Goal: Task Accomplishment & Management: Manage account settings

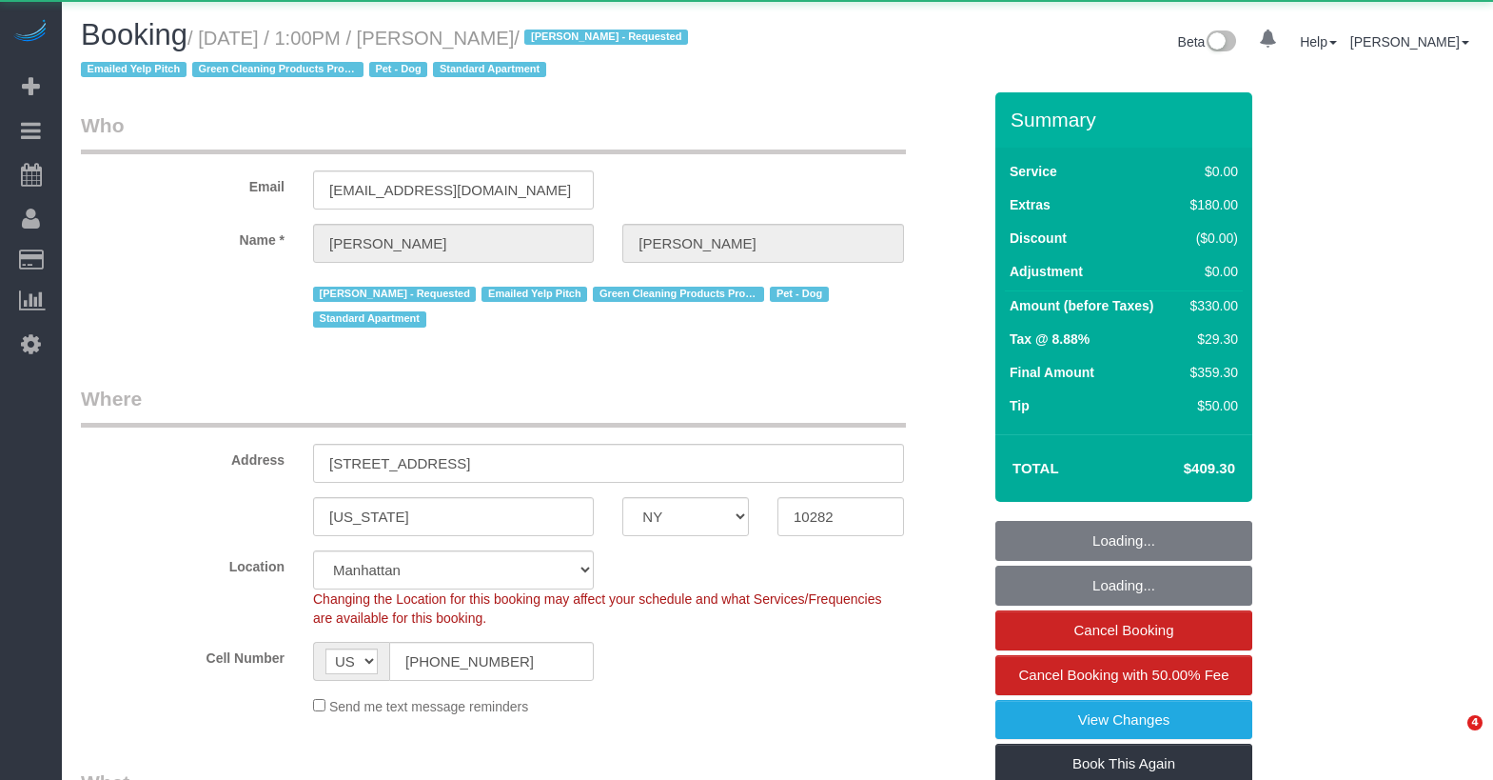
select select "NY"
select select "object:894"
select select "spot1"
select select "number:59"
select select "number:73"
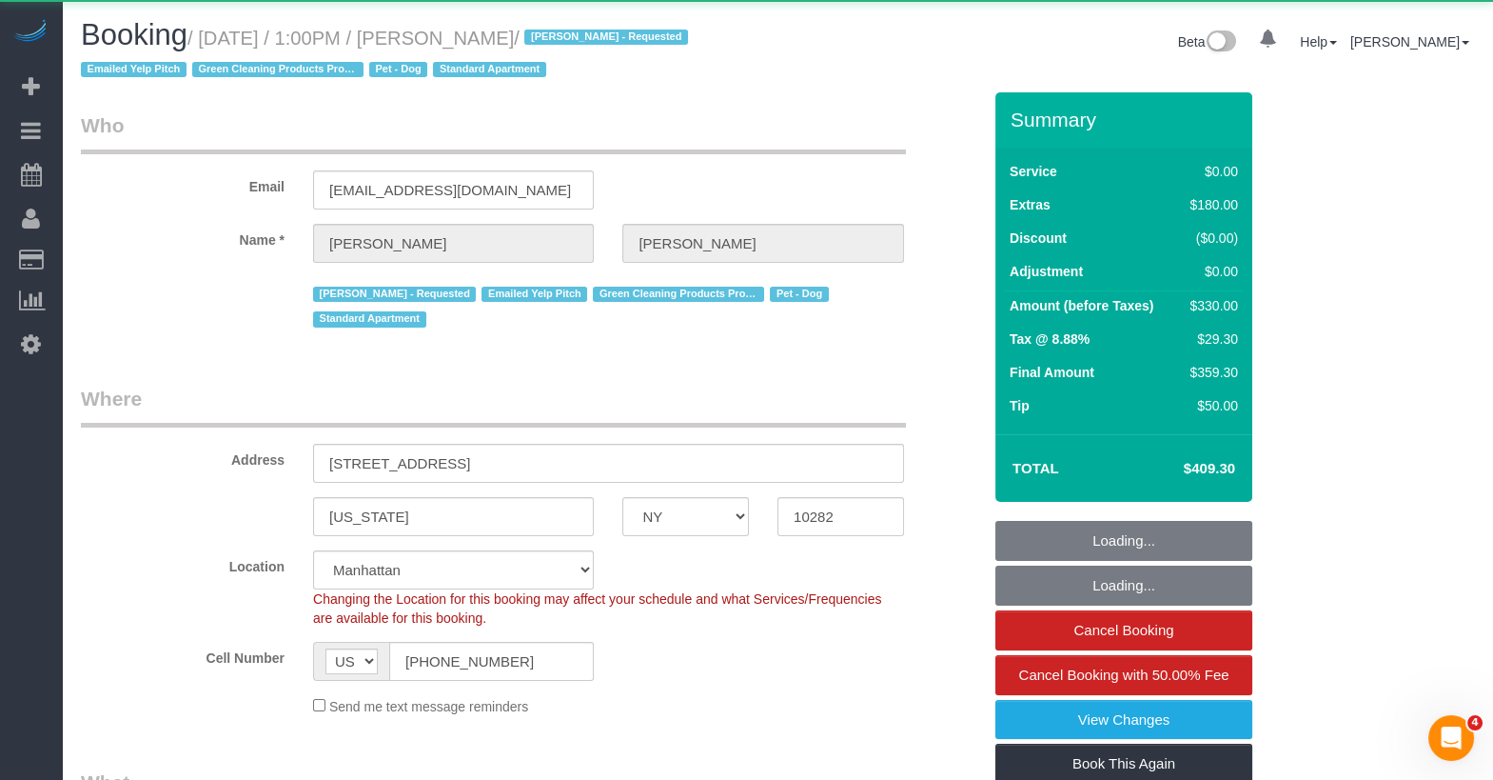
select select "number:13"
select select "number:5"
select select "string:stripe-pm_1RBFiE4VGloSiKo7uWnidLkO"
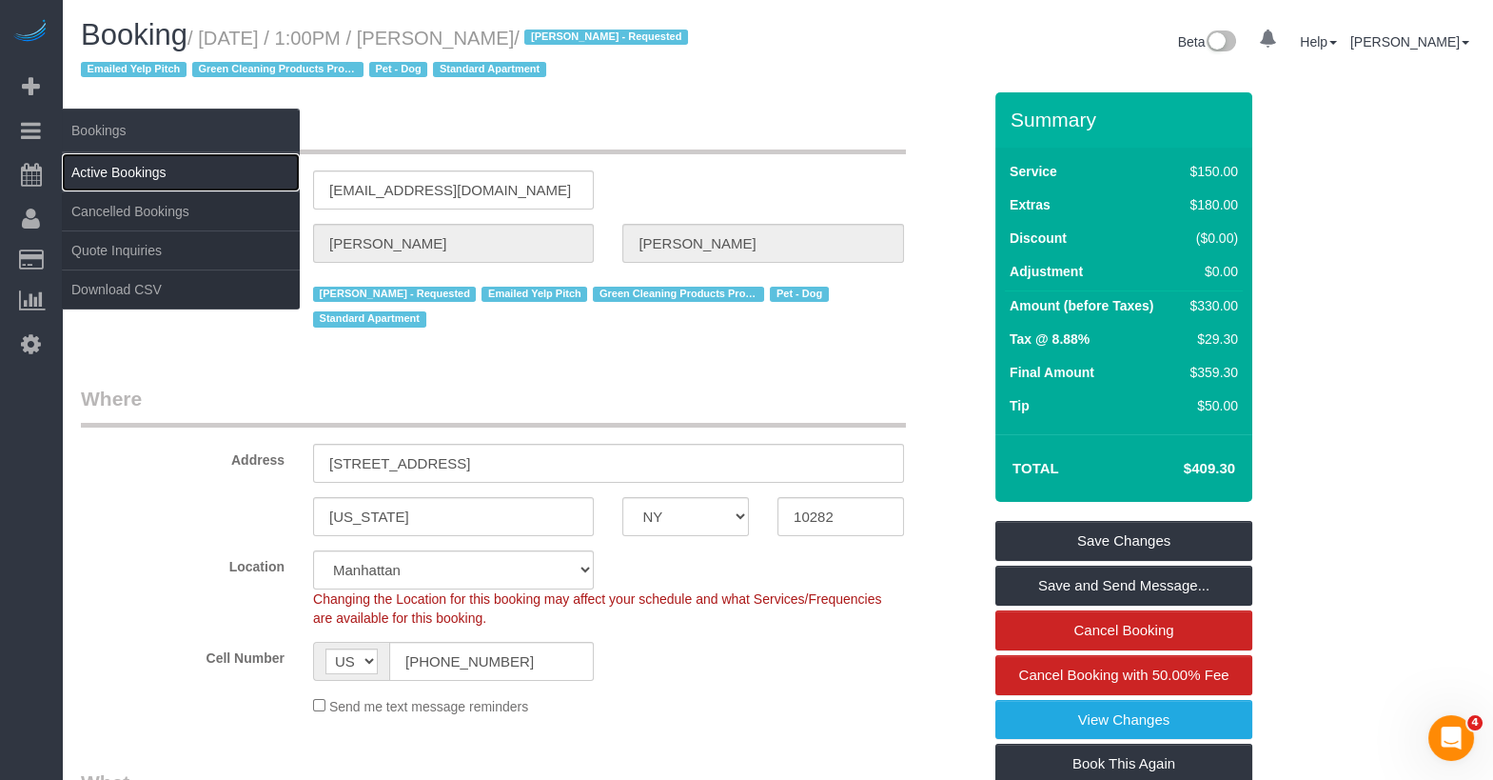
click at [107, 165] on link "Active Bookings" at bounding box center [181, 172] width 238 height 38
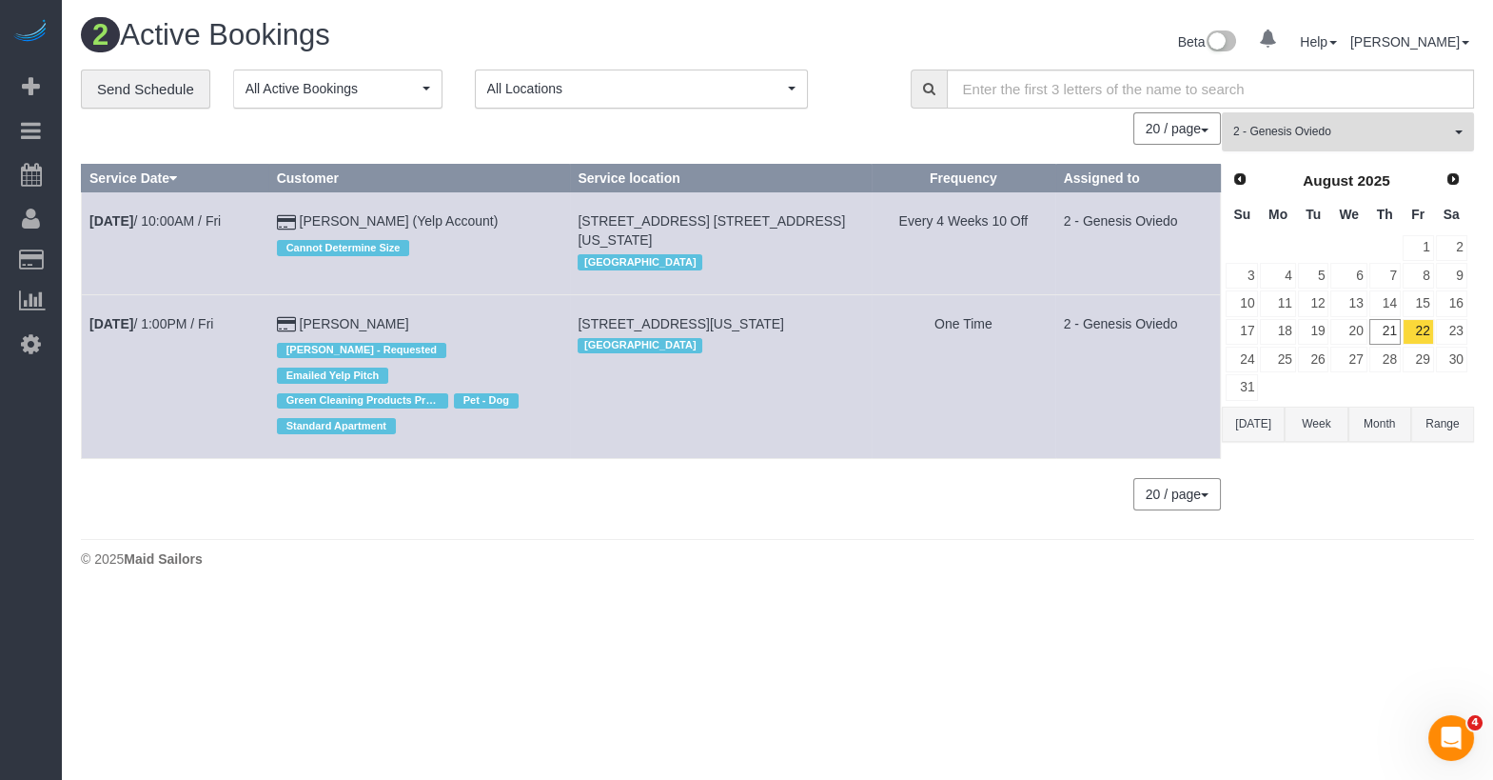
click at [1347, 139] on button "2 - Genesis Oviedo All Teams" at bounding box center [1348, 131] width 252 height 39
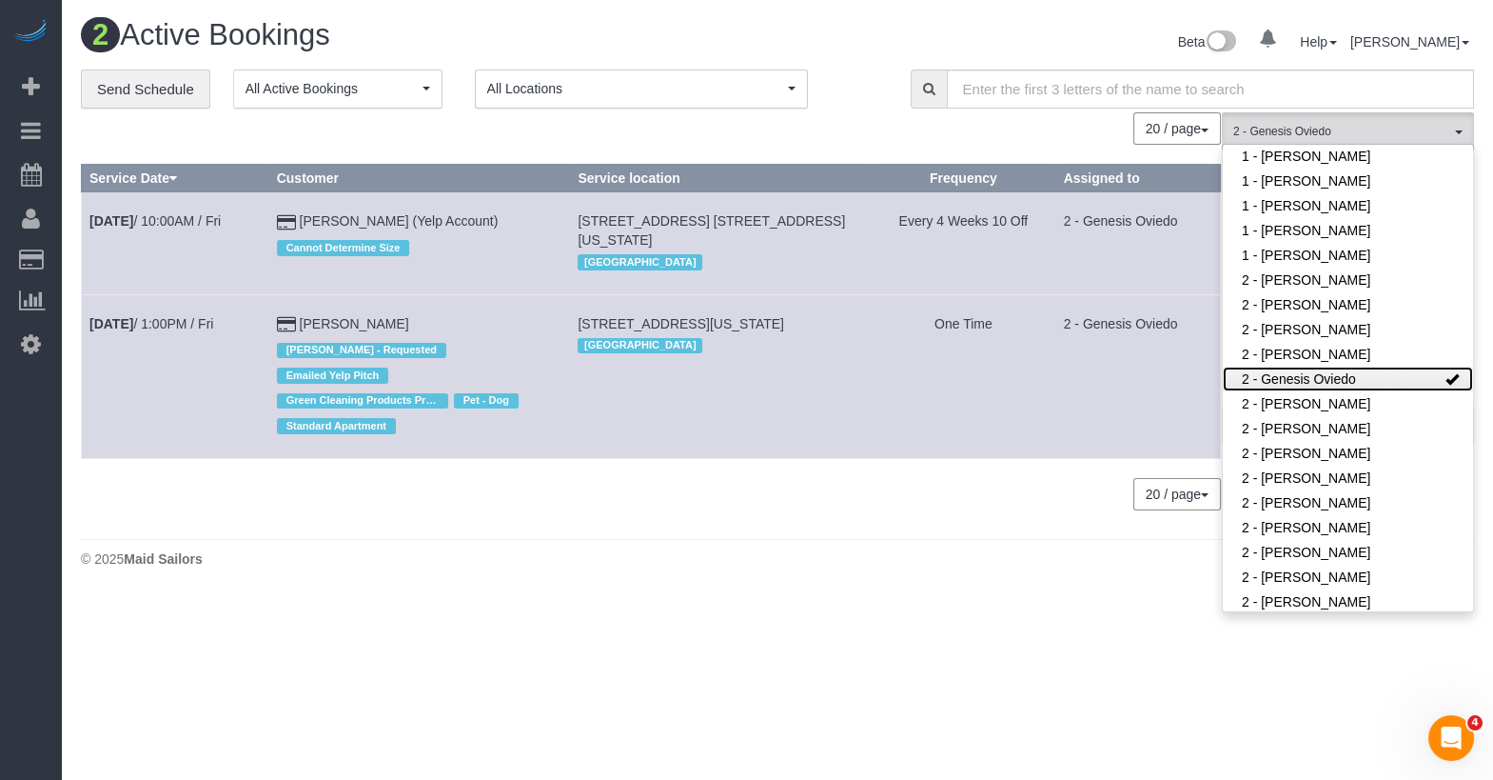
click at [1326, 381] on link "2 - Genesis Oviedo" at bounding box center [1348, 378] width 250 height 25
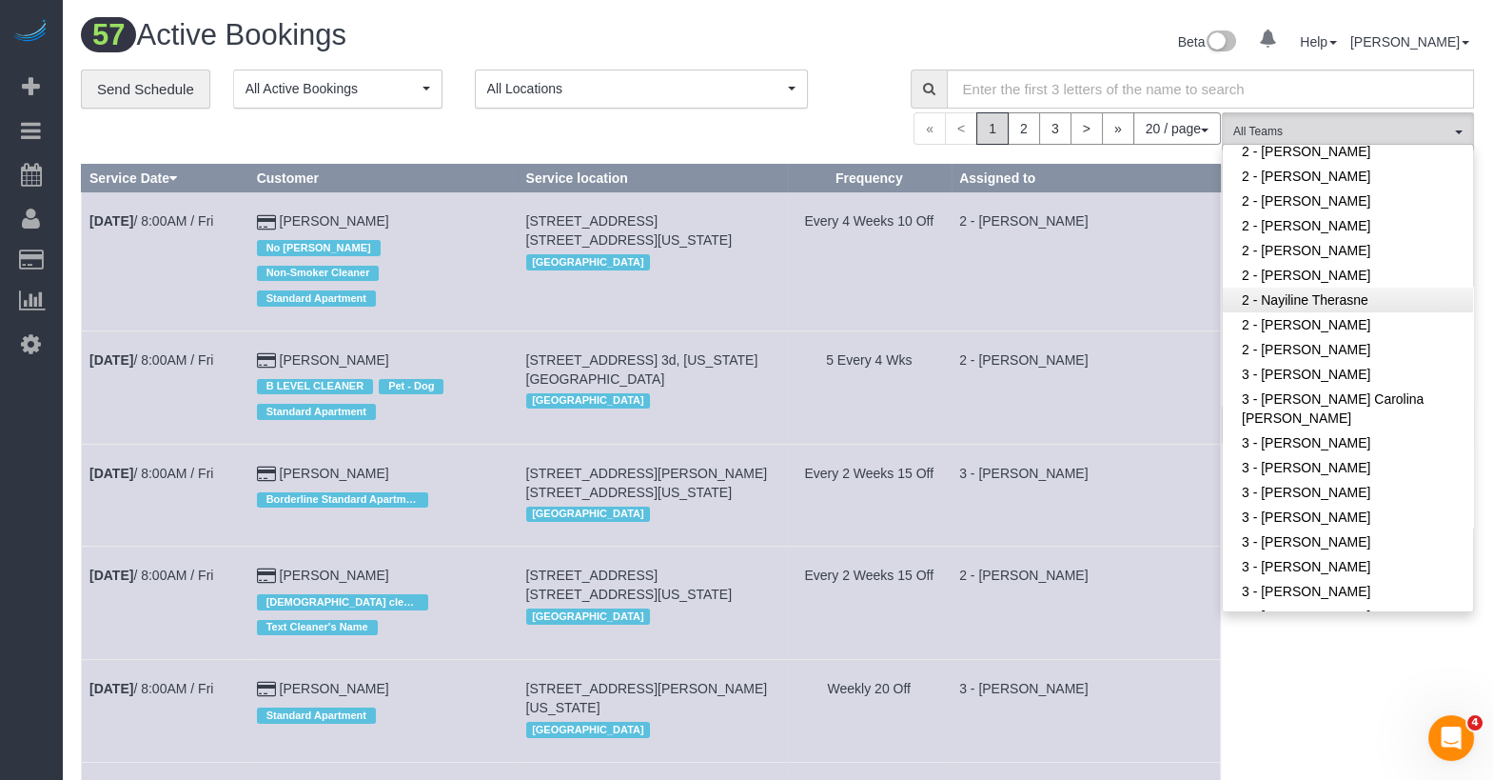
scroll to position [1340, 0]
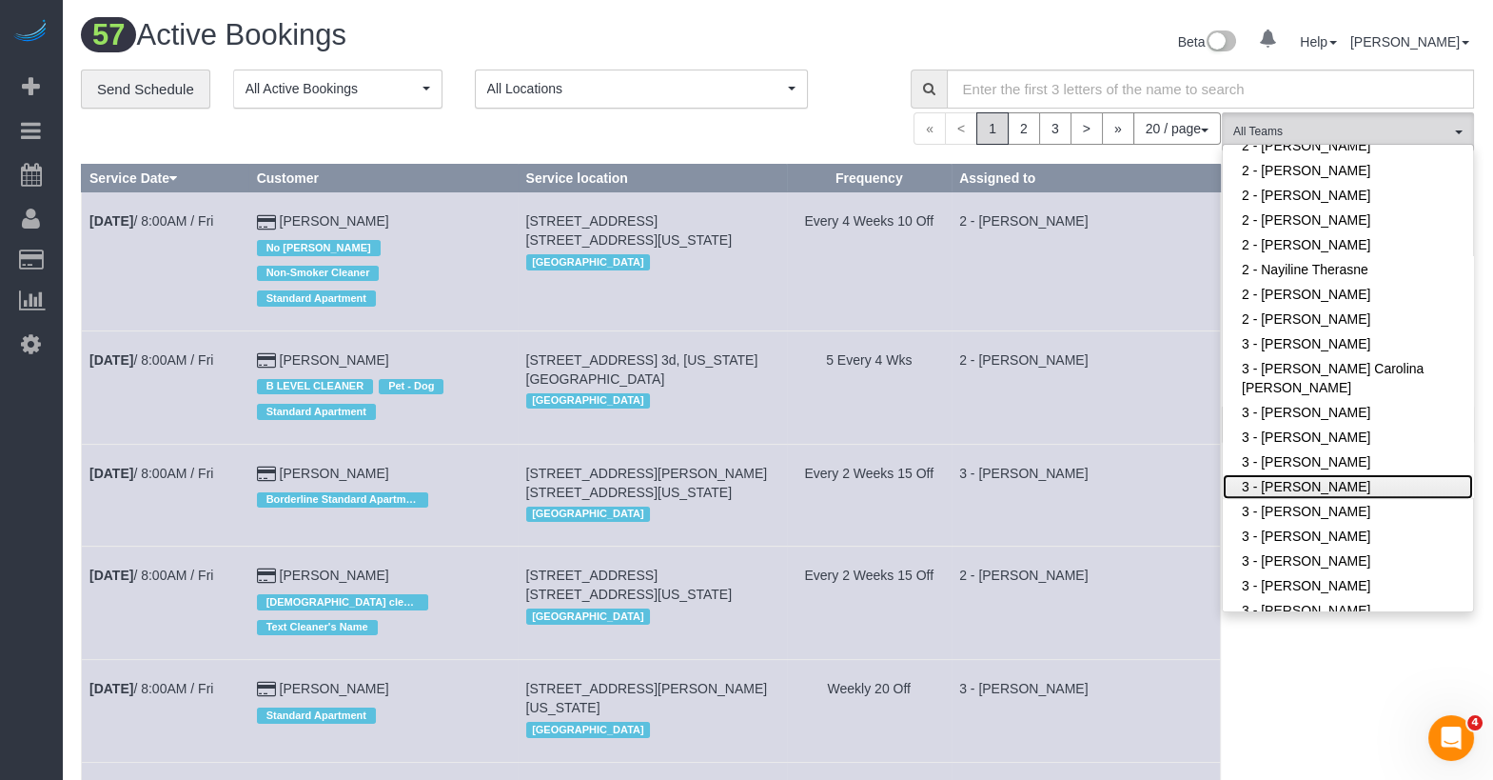
drag, startPoint x: 1299, startPoint y: 483, endPoint x: 1271, endPoint y: 482, distance: 28.6
click at [1299, 483] on link "3 - [PERSON_NAME]" at bounding box center [1348, 486] width 250 height 25
click at [1173, 444] on td "3 - [PERSON_NAME]" at bounding box center [1086, 495] width 269 height 102
